Goal: Information Seeking & Learning: Learn about a topic

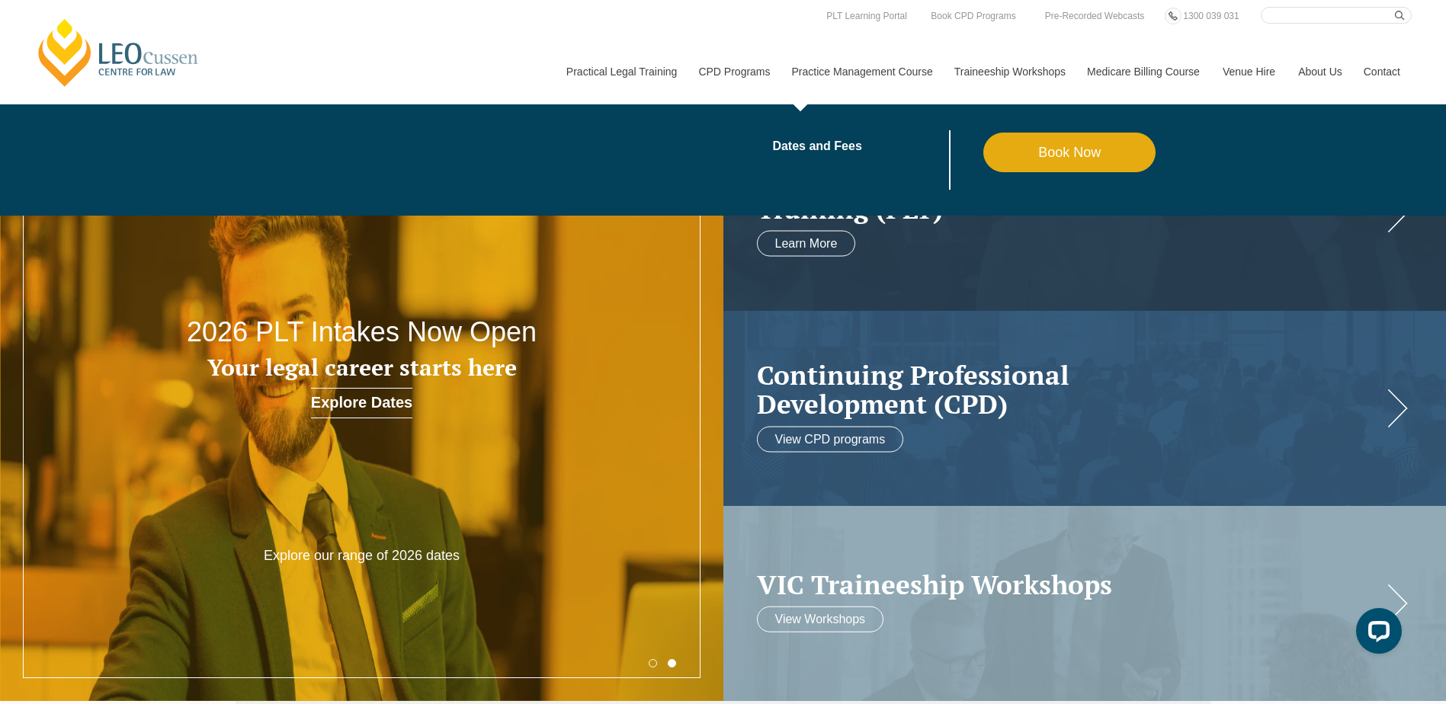
click at [868, 72] on link "Practice Management Course" at bounding box center [862, 72] width 162 height 66
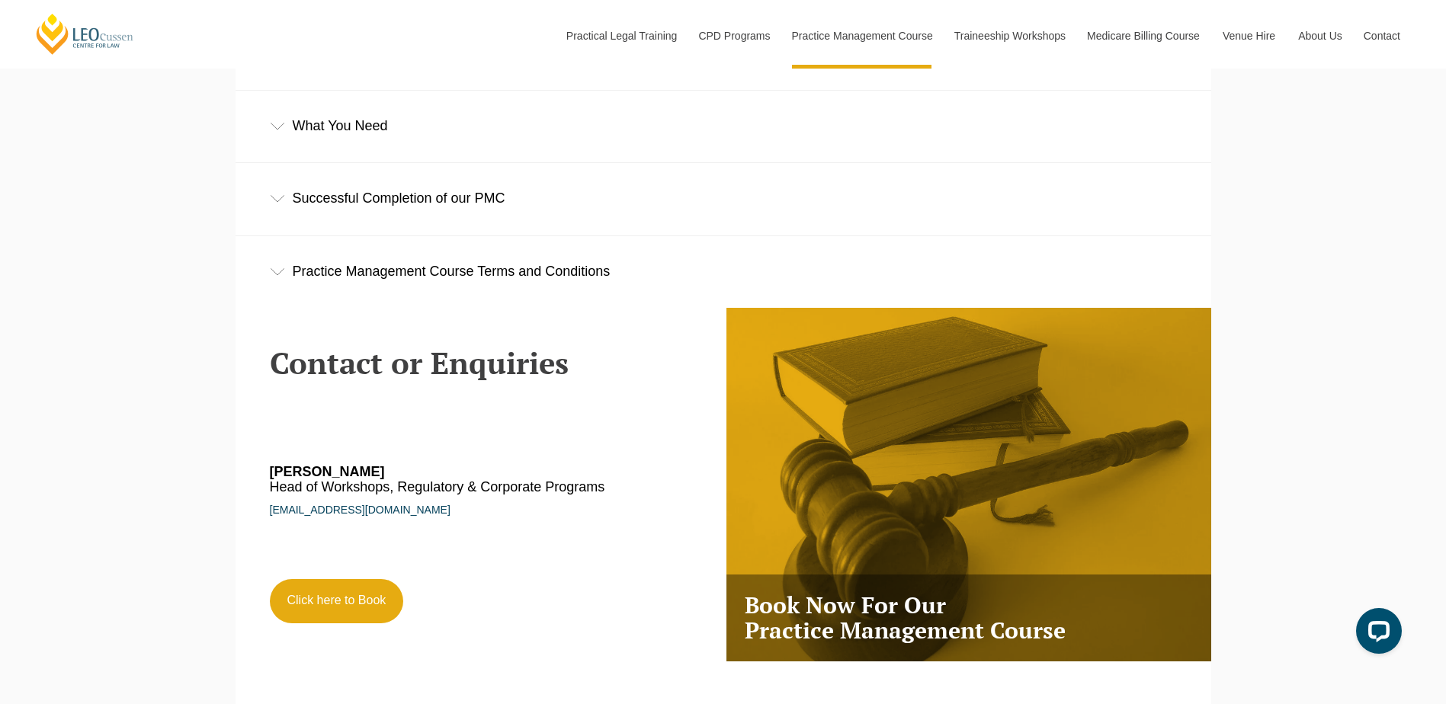
scroll to position [2515, 0]
